Goal: Transaction & Acquisition: Purchase product/service

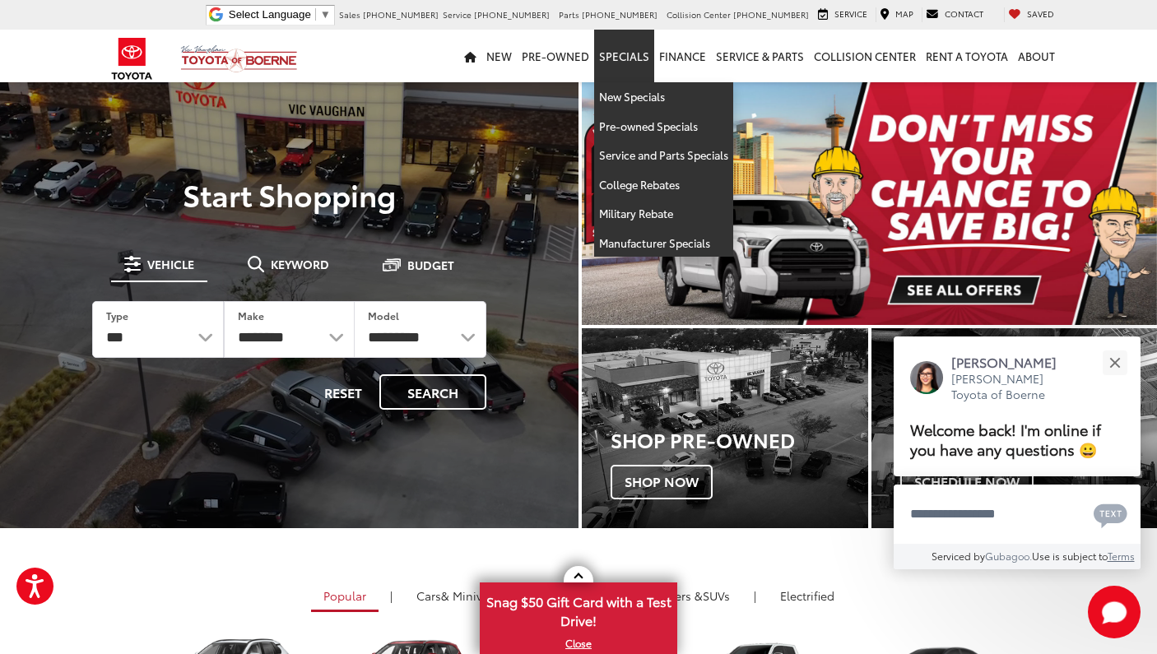
click at [624, 60] on link "Specials" at bounding box center [624, 56] width 60 height 53
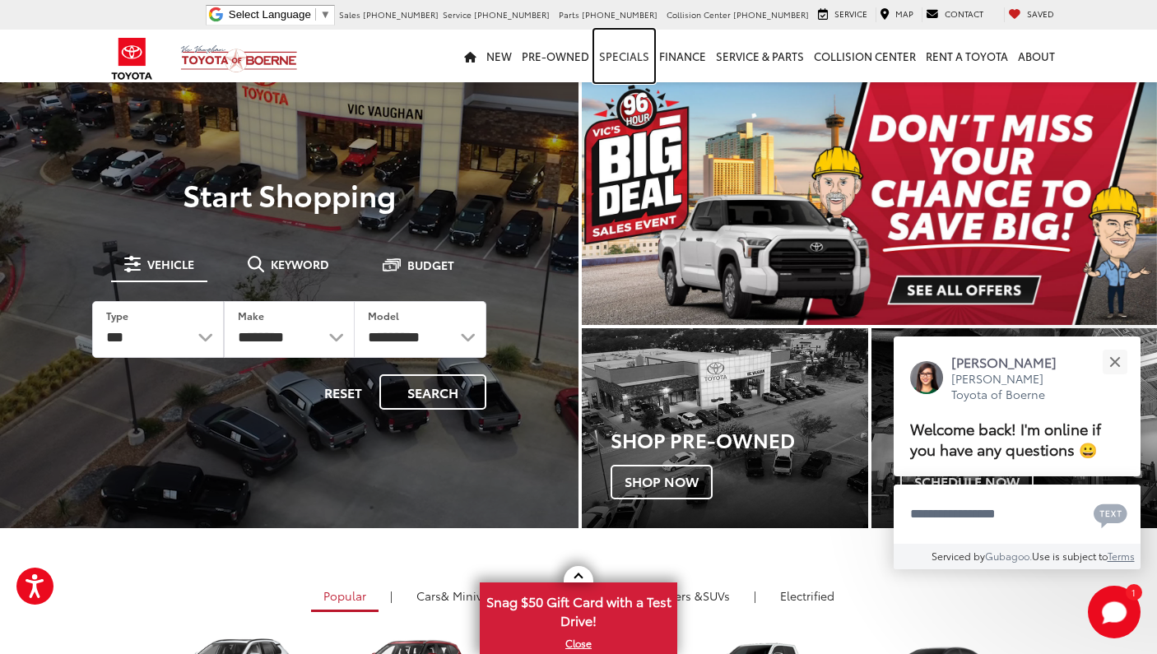
click at [618, 51] on link "Specials" at bounding box center [624, 56] width 60 height 53
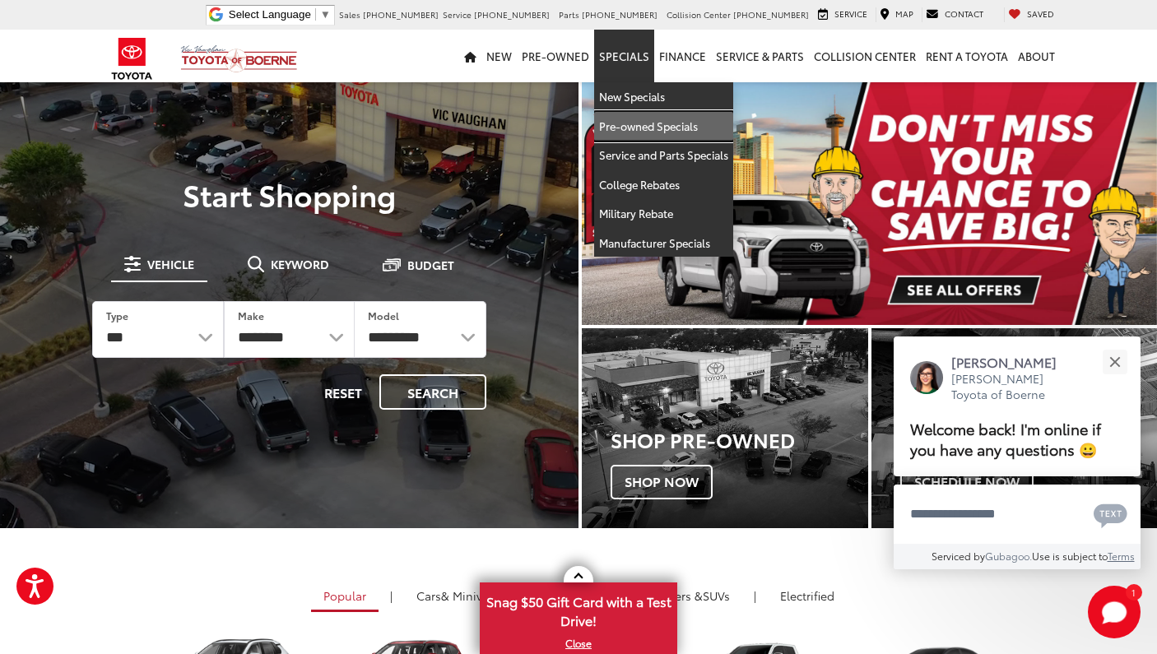
click at [641, 132] on link "Pre-owned Specials" at bounding box center [663, 127] width 139 height 30
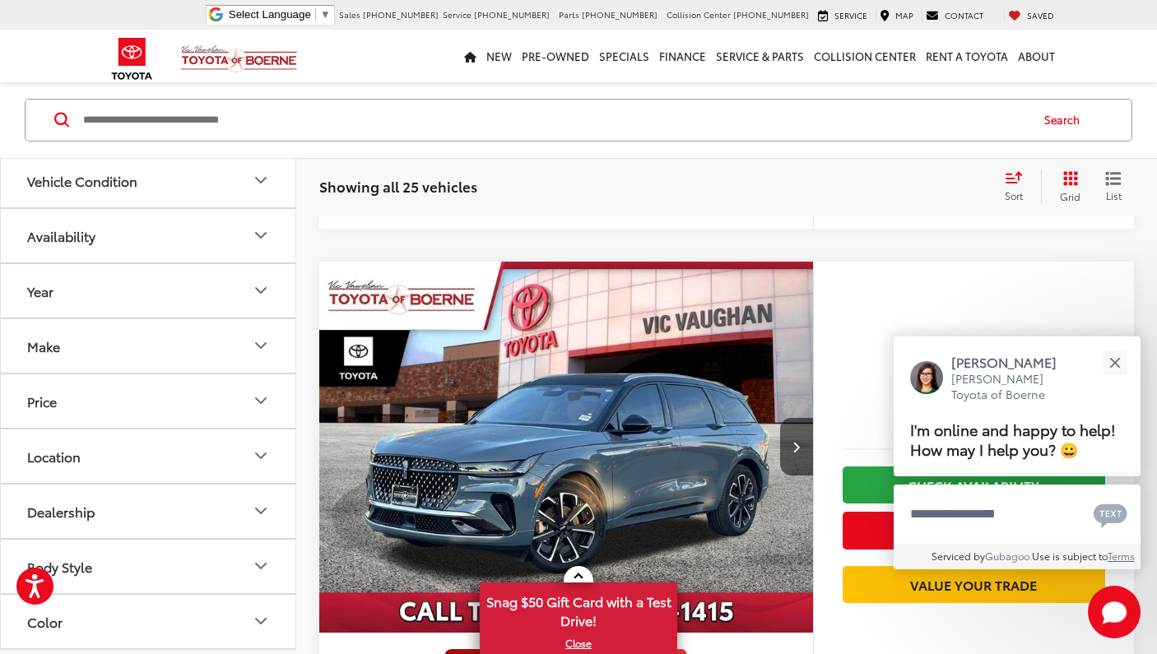
scroll to position [777, 0]
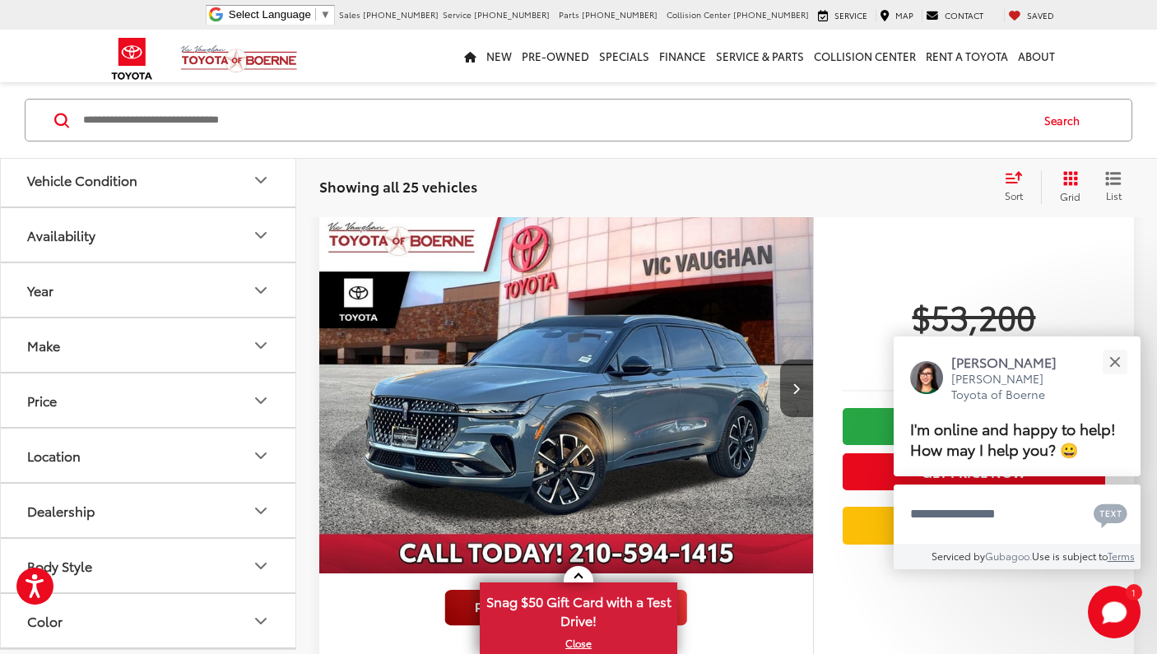
click at [1015, 179] on icon "Select sort value" at bounding box center [1014, 178] width 15 height 10
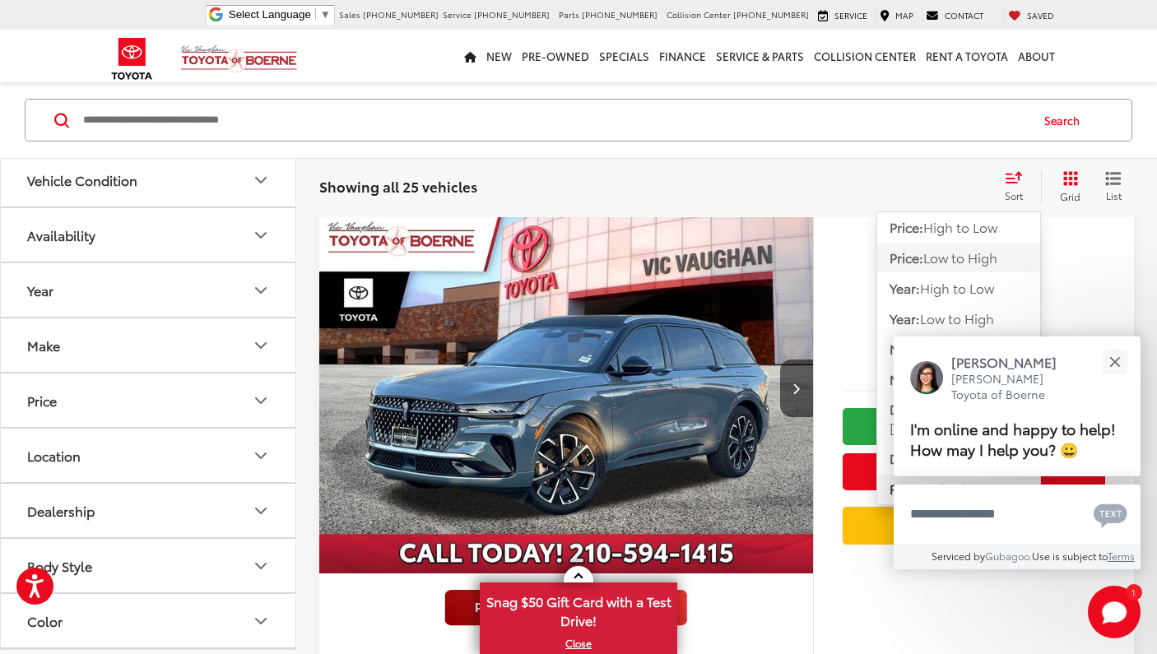
click at [976, 266] on span "Low to High" at bounding box center [960, 257] width 74 height 19
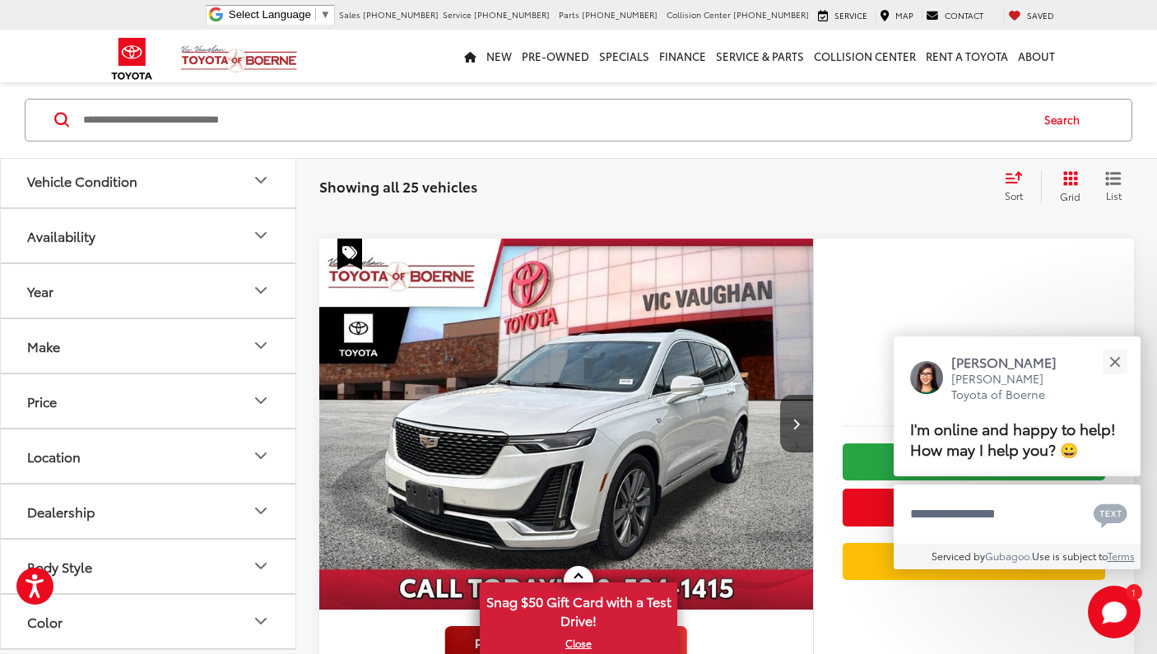
scroll to position [769, 0]
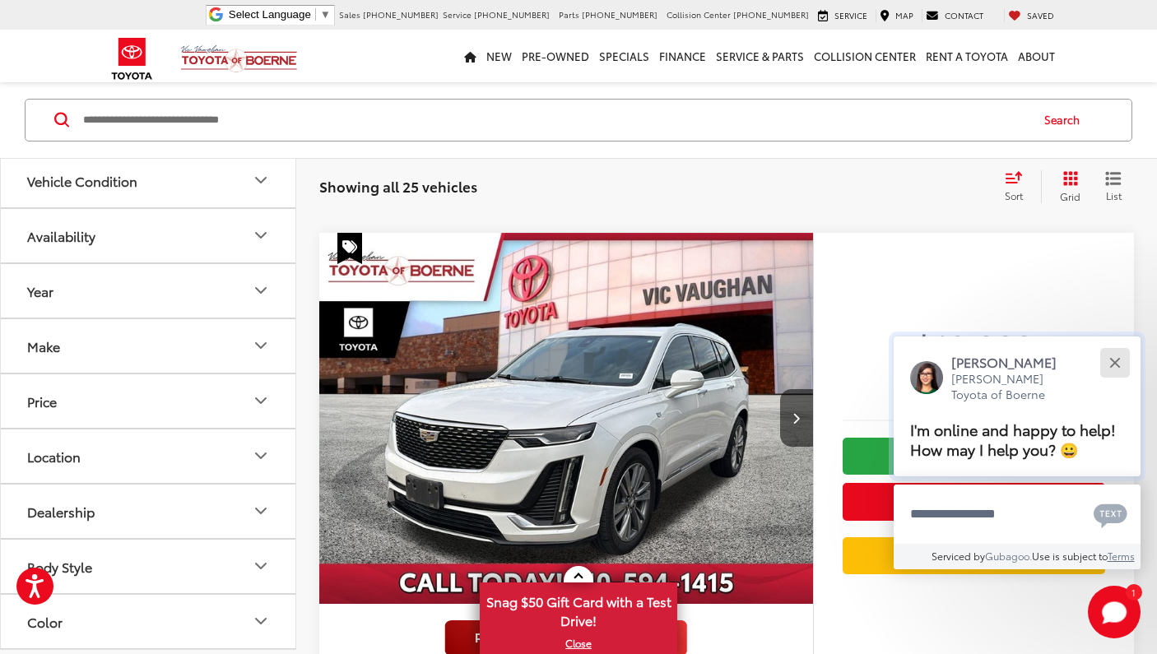
click at [1112, 346] on button "Close" at bounding box center [1114, 362] width 35 height 35
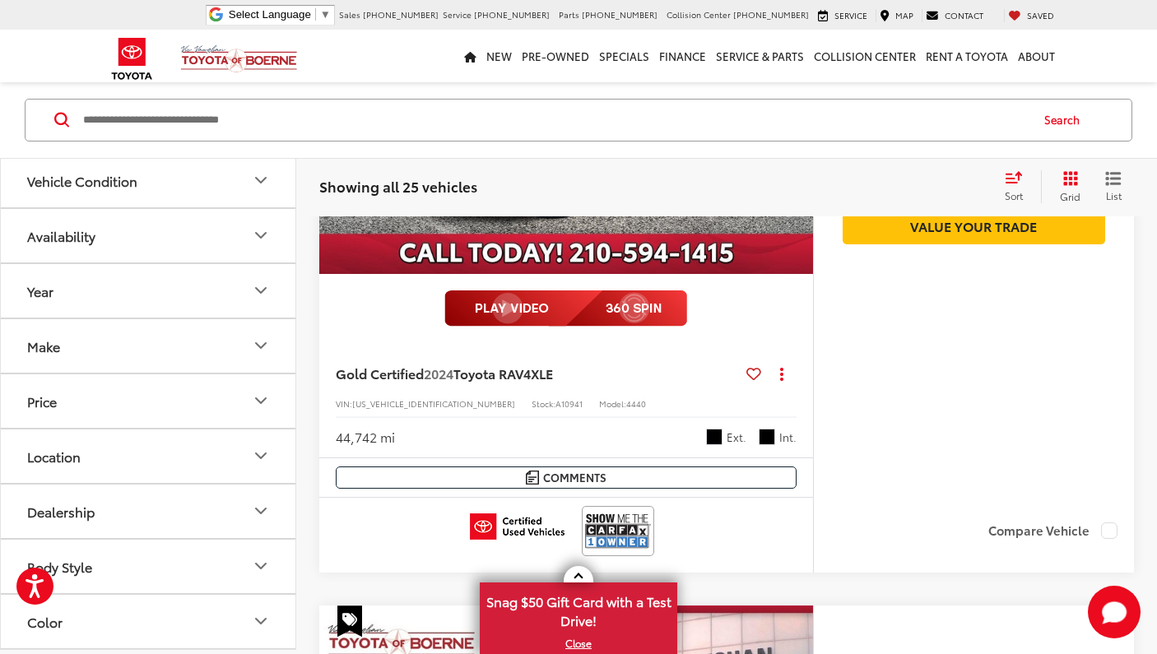
scroll to position [2512, 0]
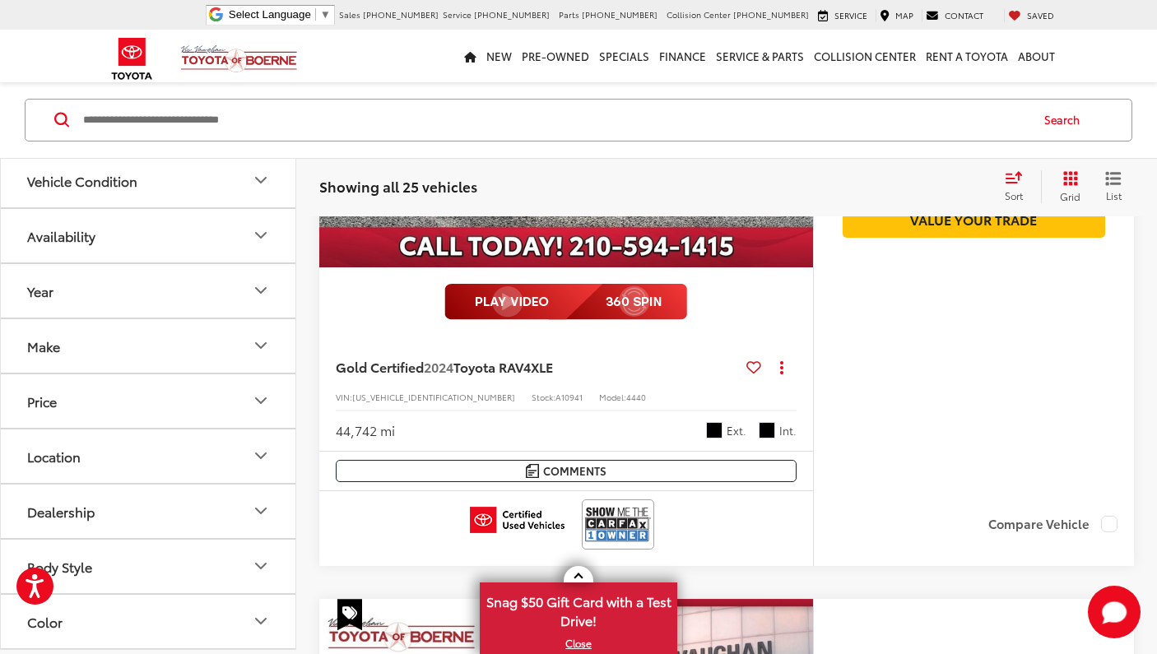
click at [263, 398] on icon "Price" at bounding box center [261, 401] width 20 height 20
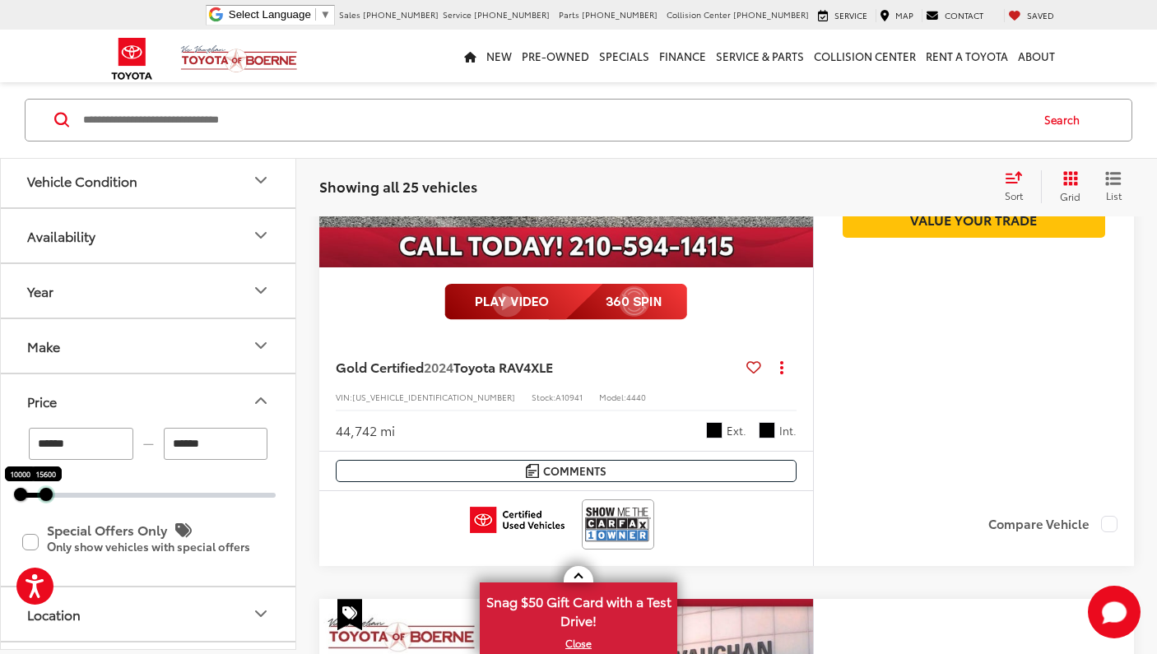
drag, startPoint x: 278, startPoint y: 493, endPoint x: 49, endPoint y: 497, distance: 228.8
click at [49, 497] on div at bounding box center [46, 494] width 13 height 13
type input "******"
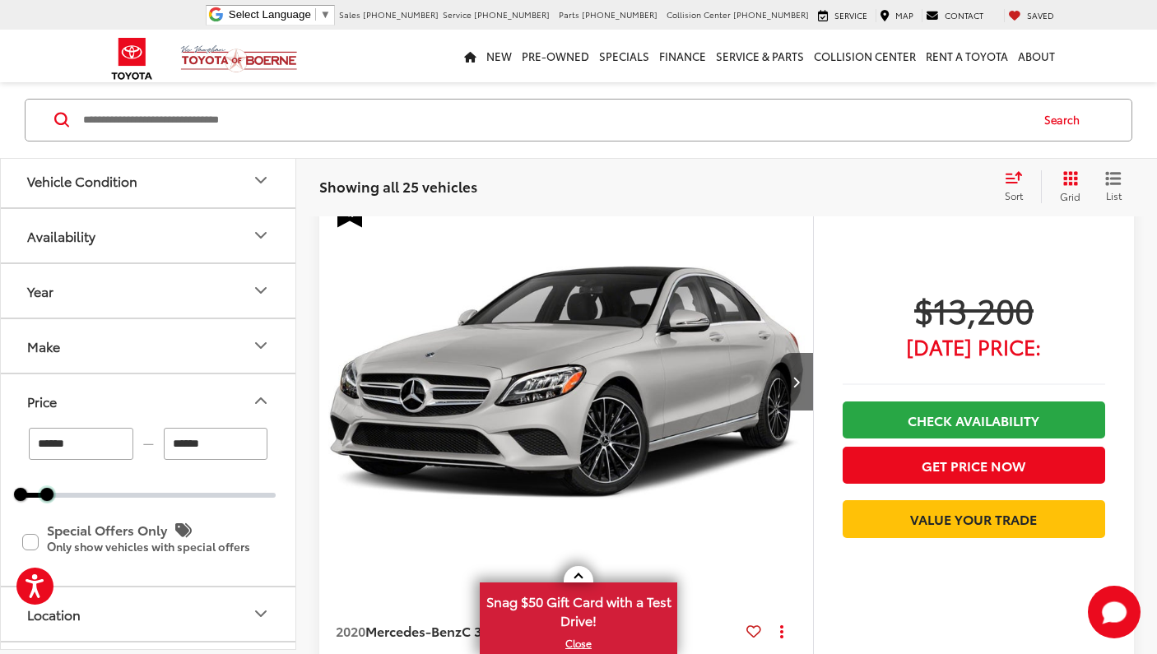
scroll to position [116, 0]
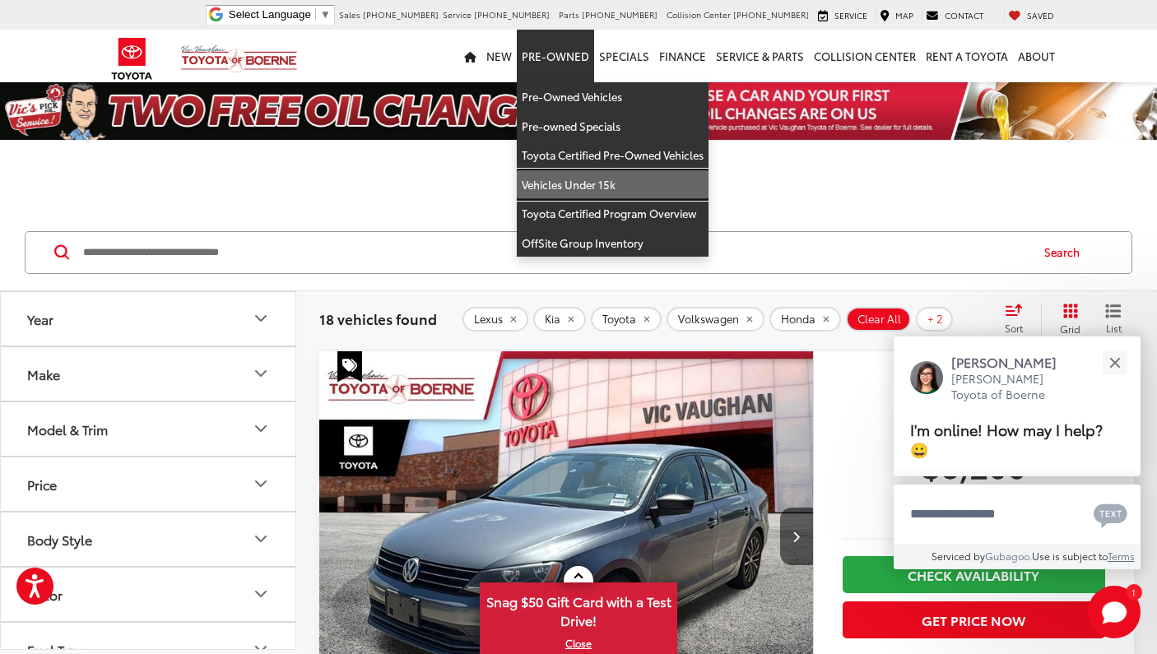
click at [574, 183] on link "Vehicles Under 15k" at bounding box center [613, 185] width 192 height 30
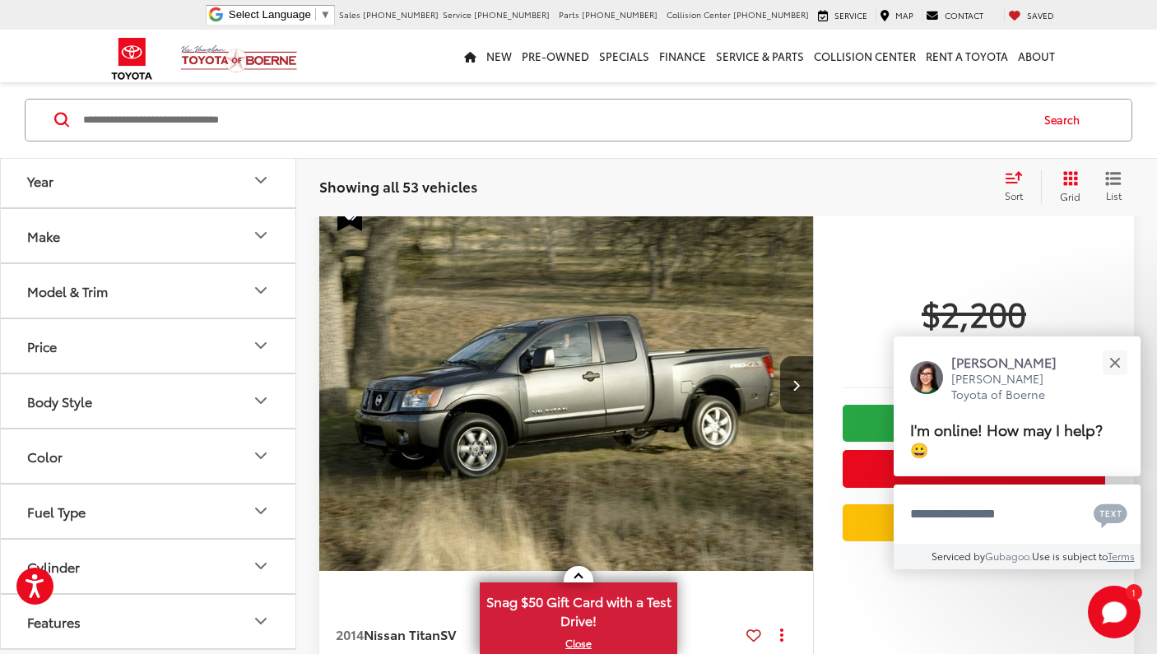
scroll to position [2170, 0]
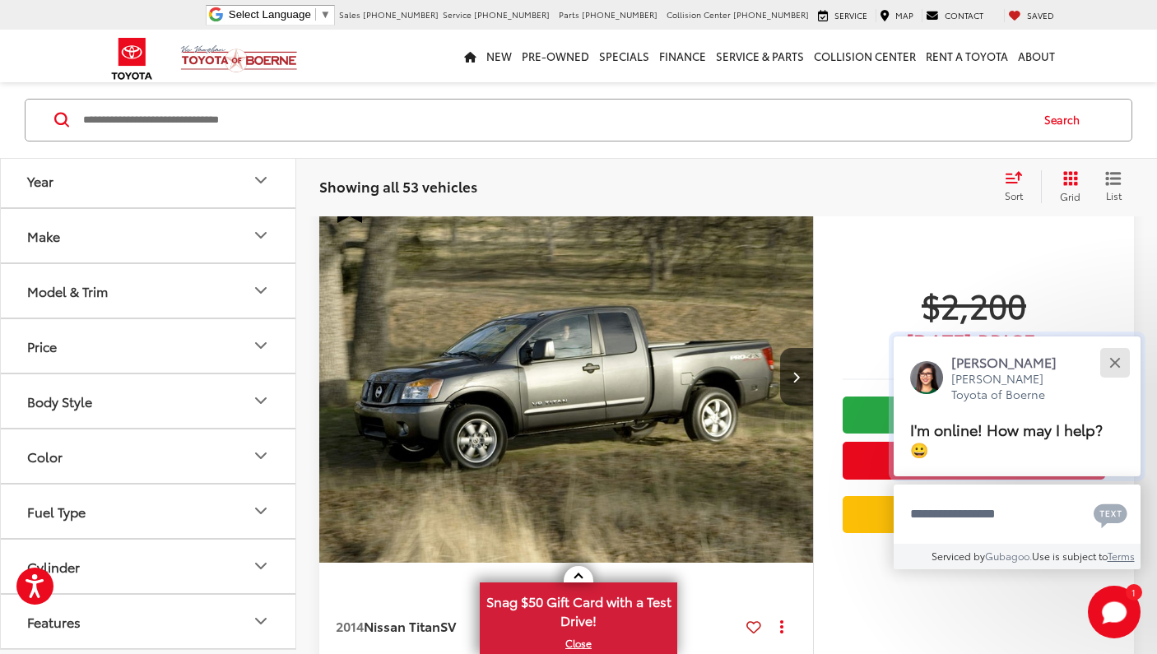
click at [1111, 362] on div "Close" at bounding box center [1114, 362] width 11 height 11
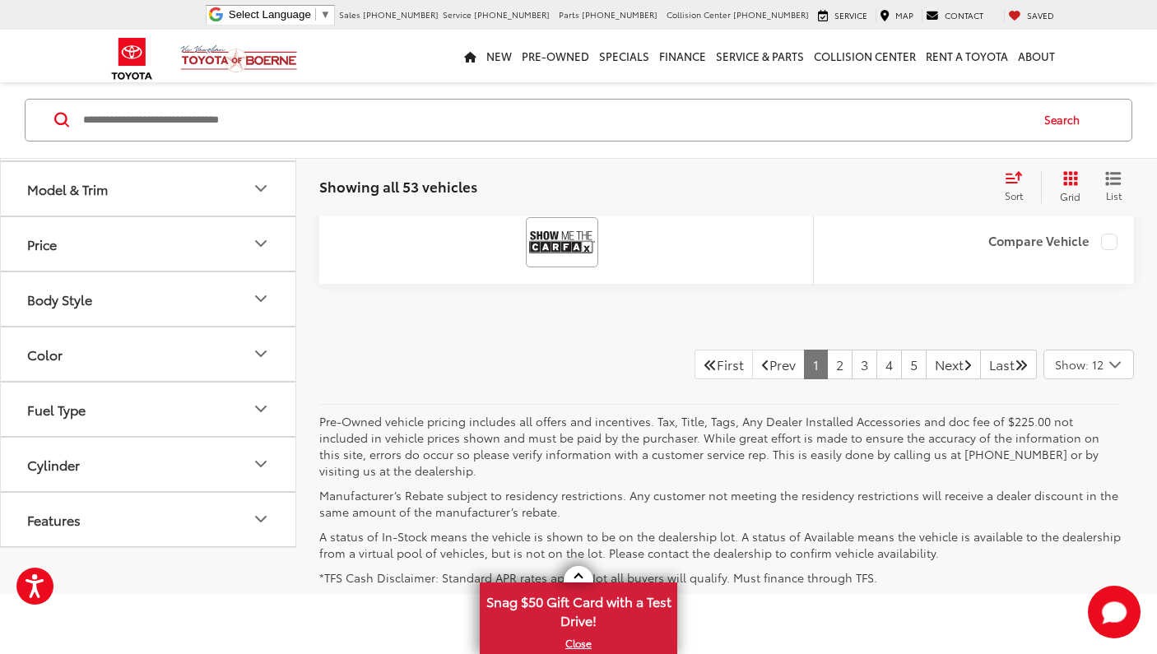
scroll to position [8291, 0]
click at [827, 377] on link "2" at bounding box center [840, 362] width 26 height 30
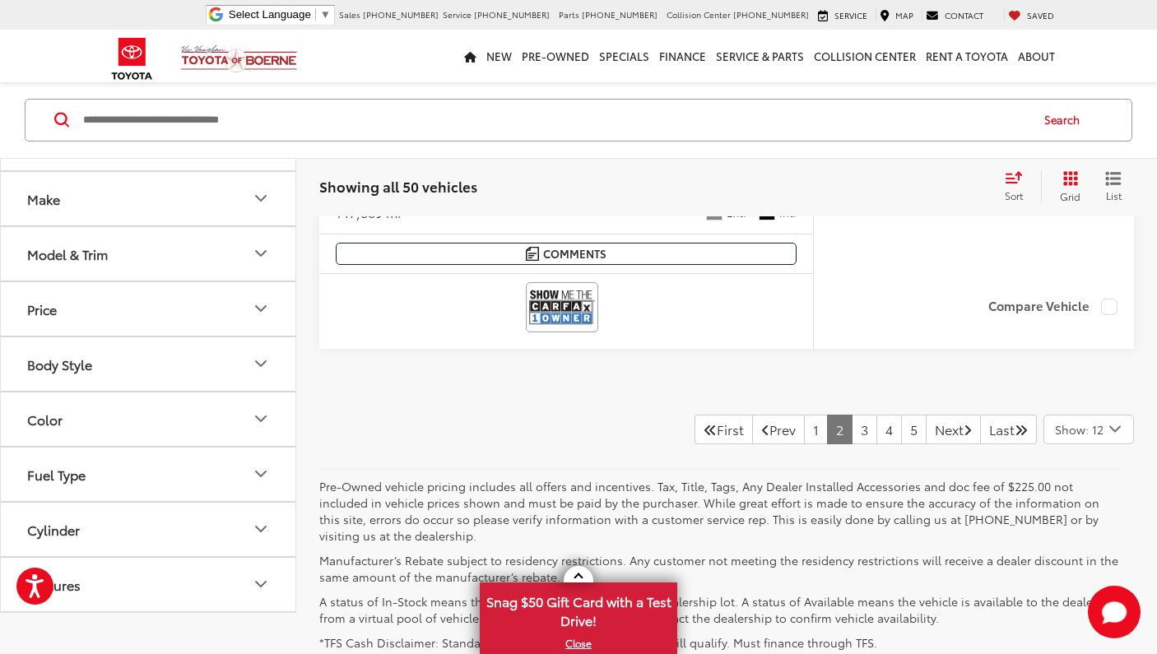
scroll to position [8373, 0]
click at [852, 423] on link "3" at bounding box center [865, 429] width 26 height 30
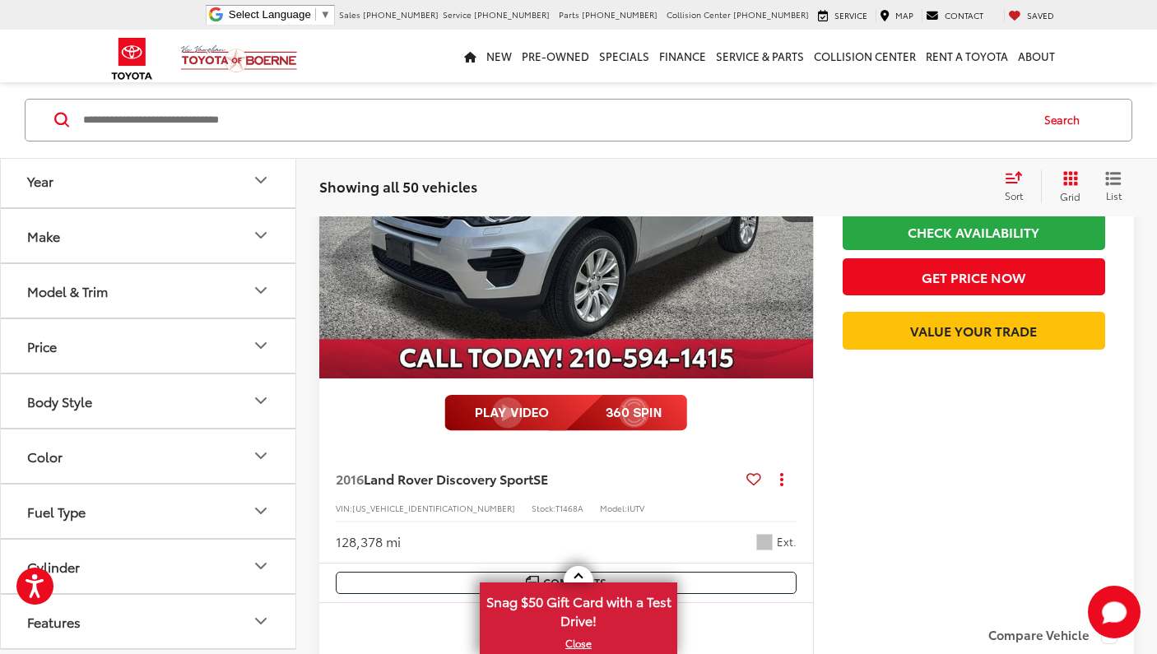
scroll to position [5267, 0]
